Goal: Task Accomplishment & Management: Use online tool/utility

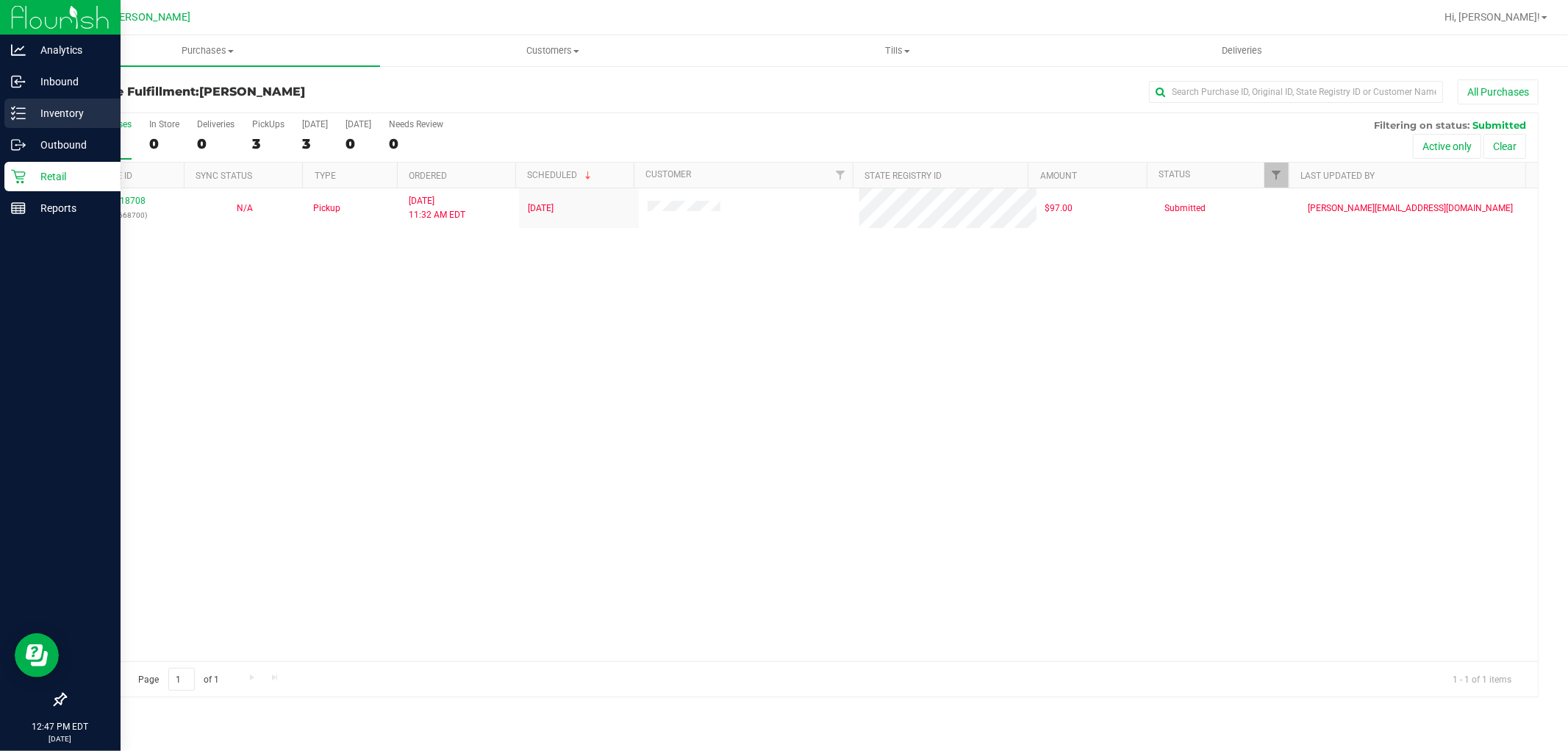
click at [30, 122] on p "Inventory" at bounding box center [70, 112] width 88 height 18
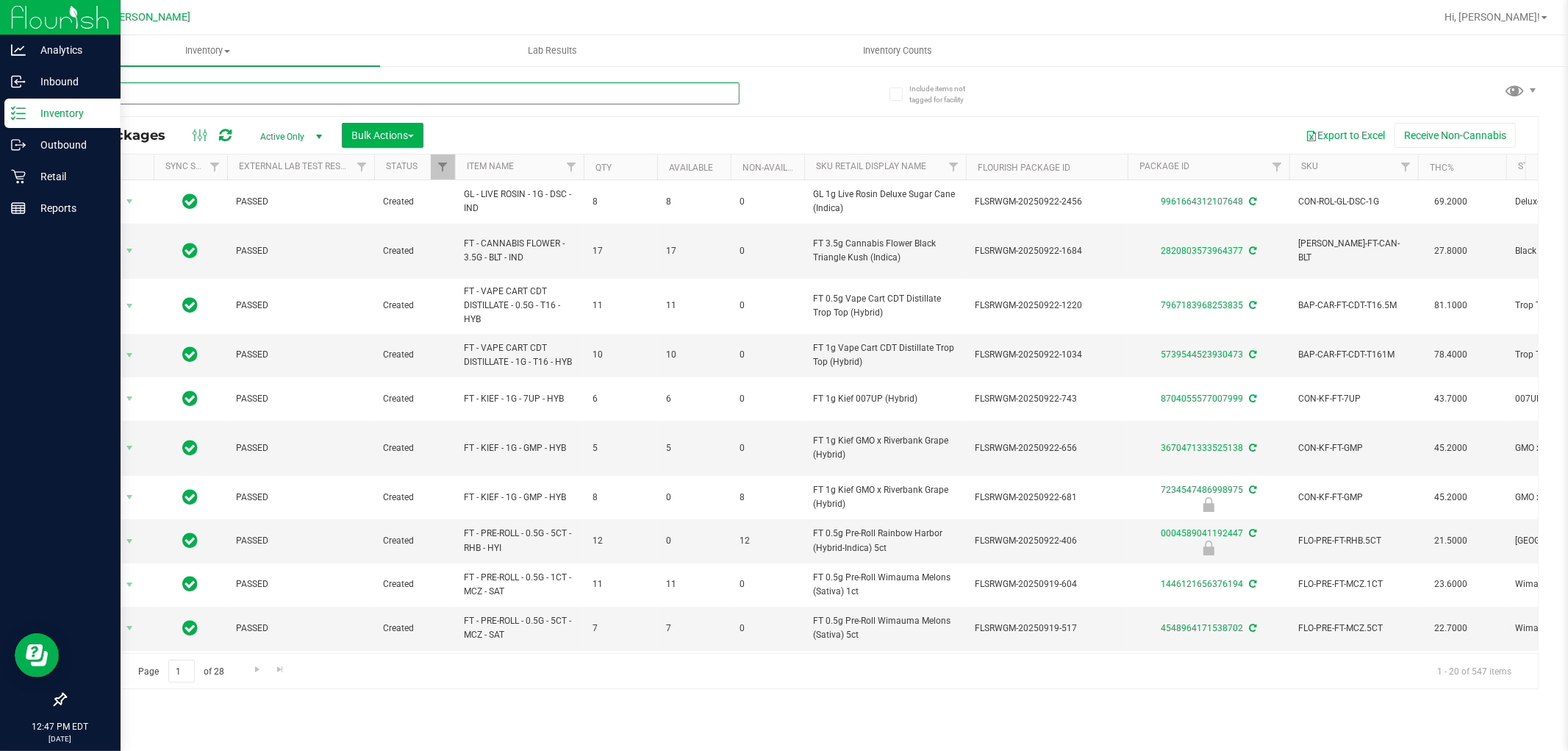
click at [365, 94] on input "text" at bounding box center [402, 94] width 675 height 22
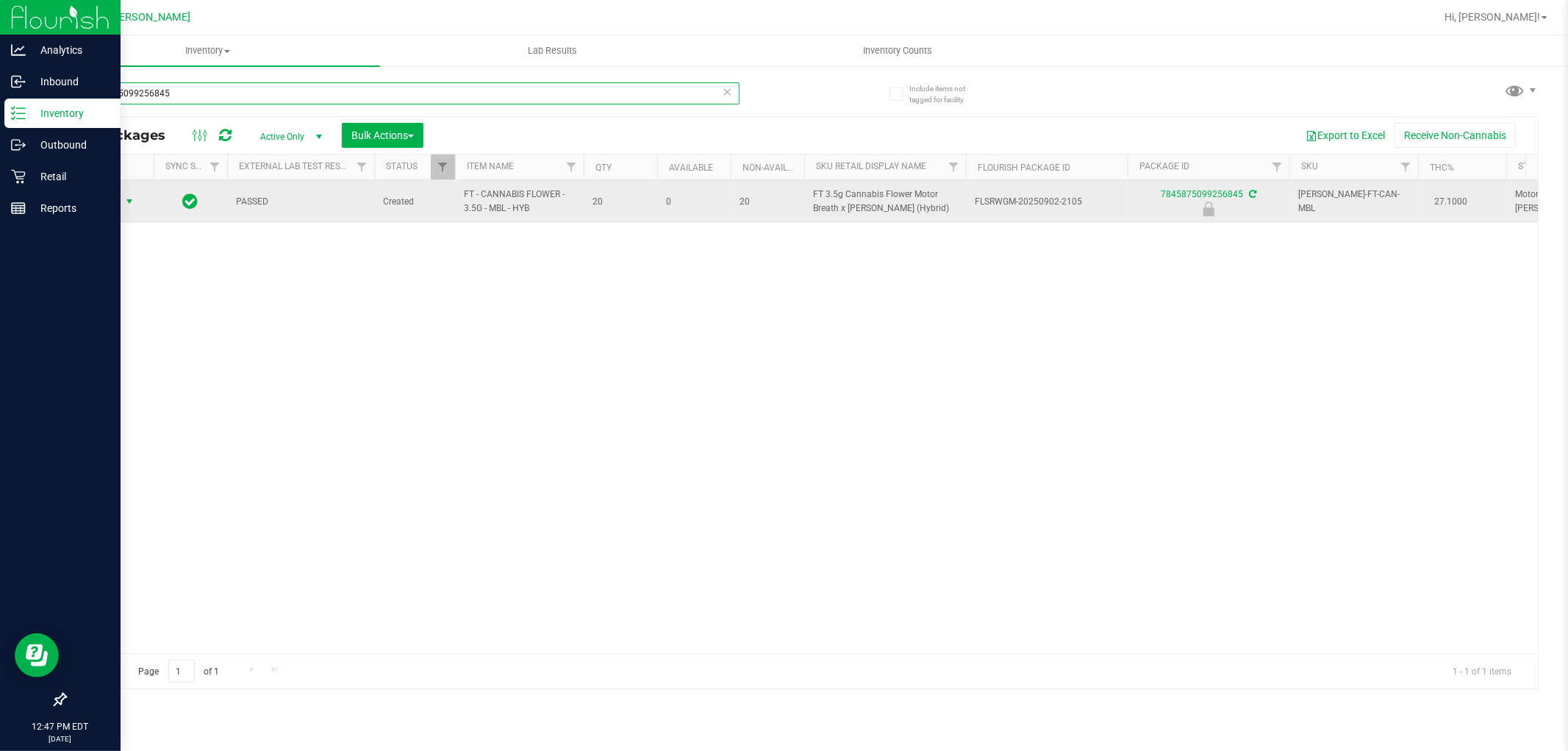
type input "7845875099256845"
click at [111, 199] on span "Action" at bounding box center [99, 202] width 40 height 20
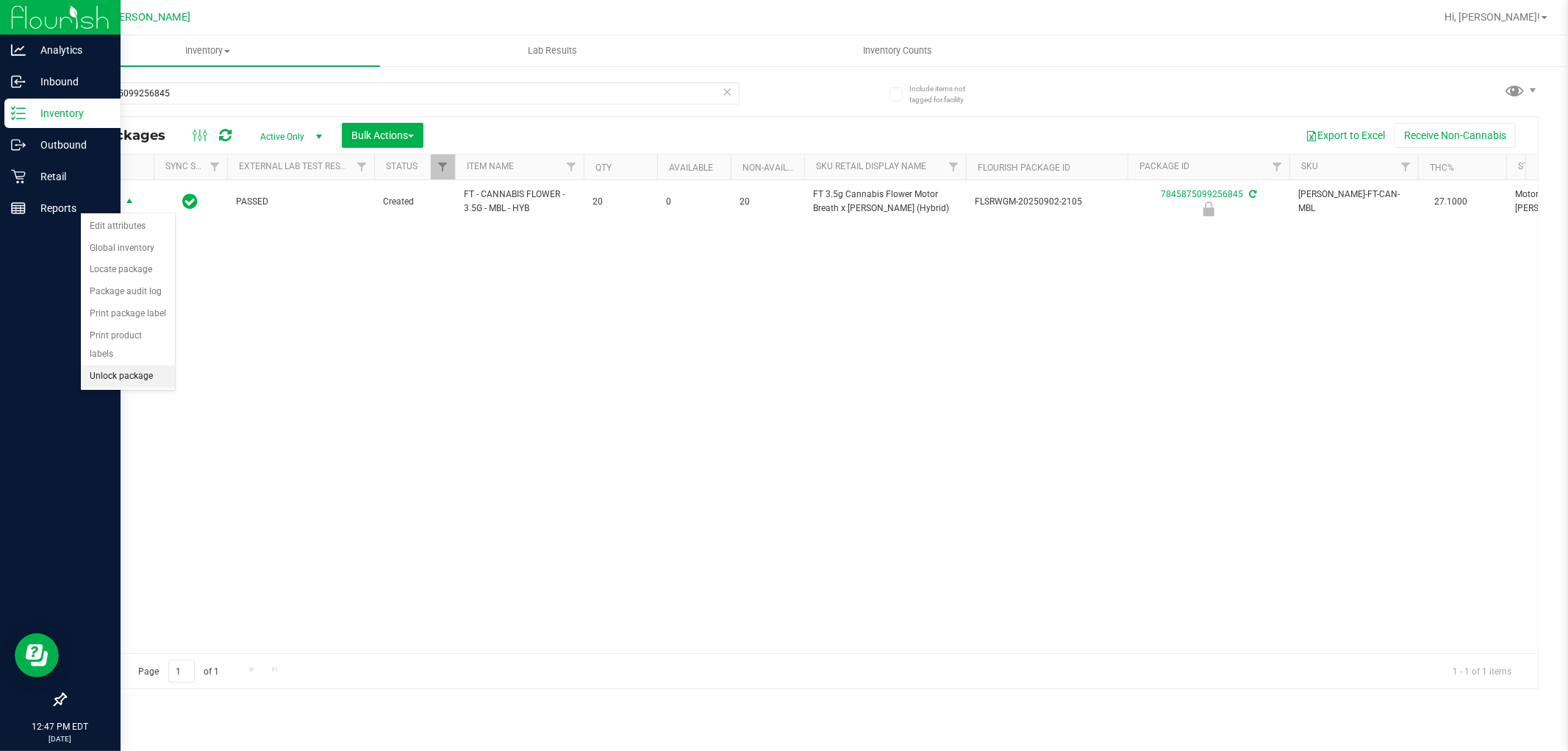
click at [125, 376] on li "Unlock package" at bounding box center [127, 376] width 94 height 22
